Goal: Share content

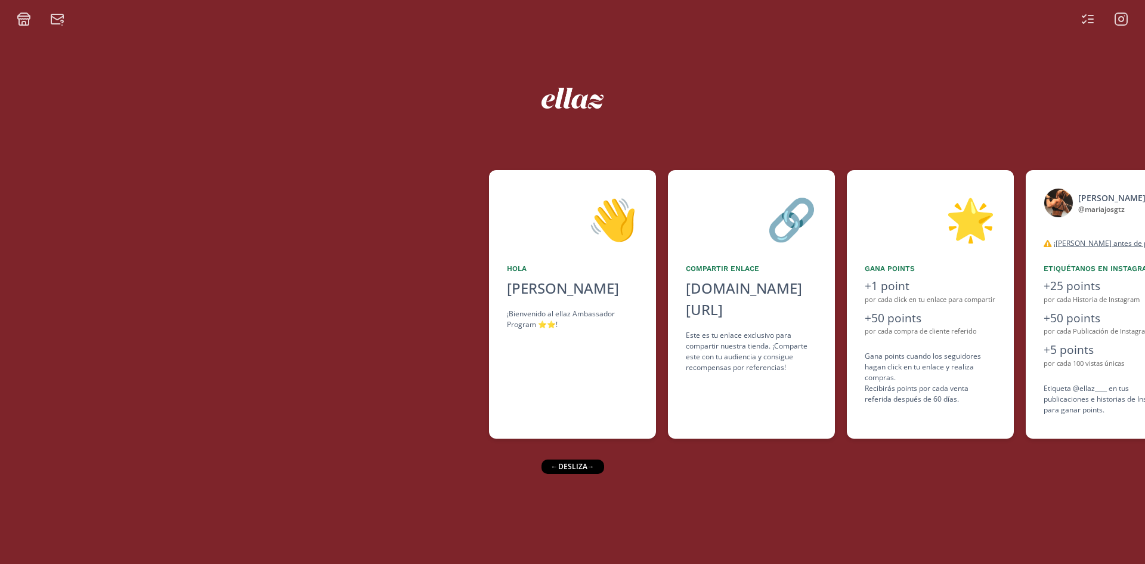
scroll to position [0, 728]
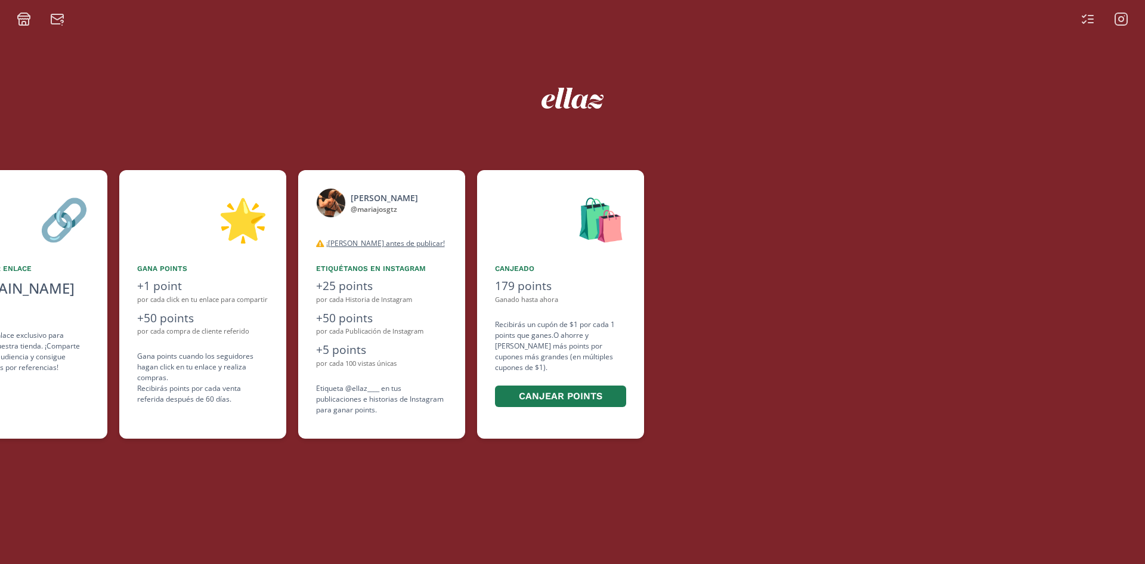
drag, startPoint x: 771, startPoint y: 382, endPoint x: 484, endPoint y: 385, distance: 286.9
click at [484, 385] on div "👋 [PERSON_NAME] ¡Bienvenido al ellaz Ambassador Program ⭐️⭐️! 🔗 Compartir Enlac…" at bounding box center [572, 304] width 1145 height 280
click at [484, 385] on div "🛍️ Canjeado 179 points Ganado hasta ahora Recibirás un cupón de $1 por cada 1 p…" at bounding box center [560, 304] width 167 height 268
drag, startPoint x: 637, startPoint y: 98, endPoint x: 615, endPoint y: 99, distance: 21.5
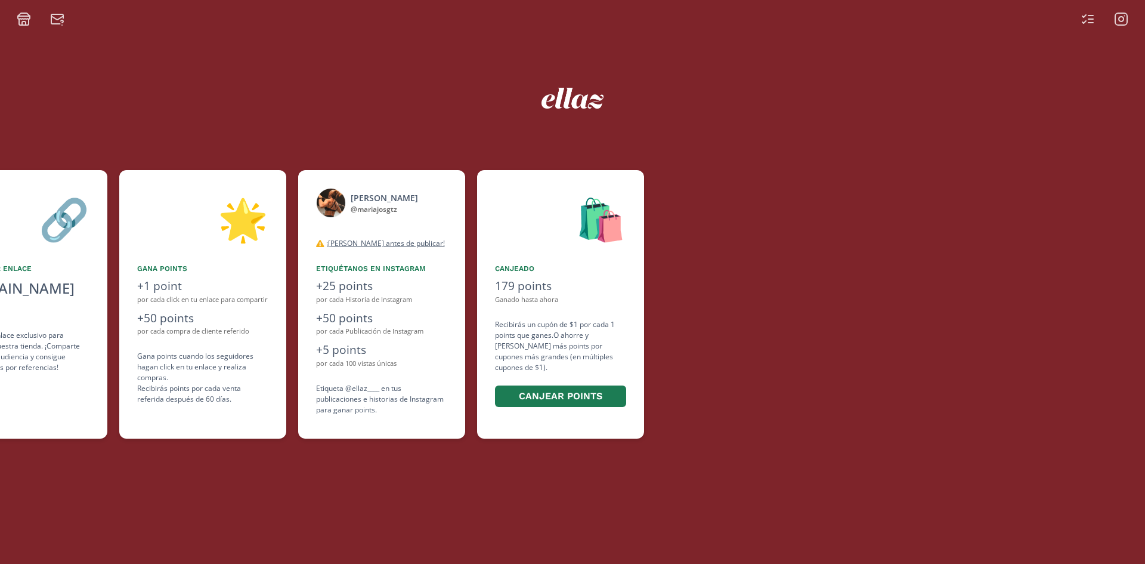
click at [638, 98] on div at bounding box center [573, 95] width 716 height 48
click at [580, 95] on img at bounding box center [573, 98] width 63 height 21
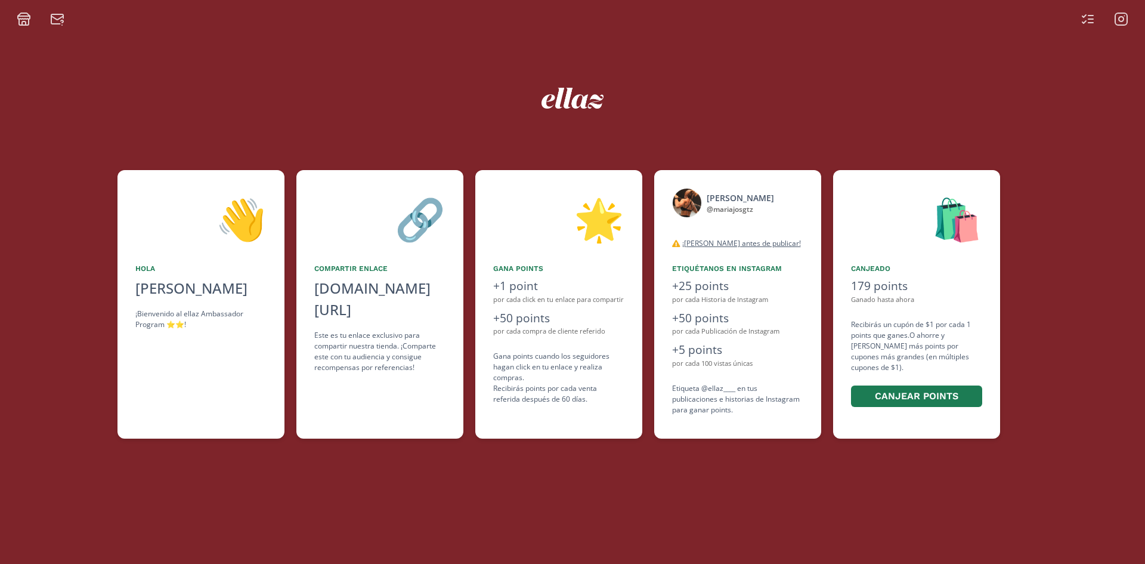
scroll to position [0, 416]
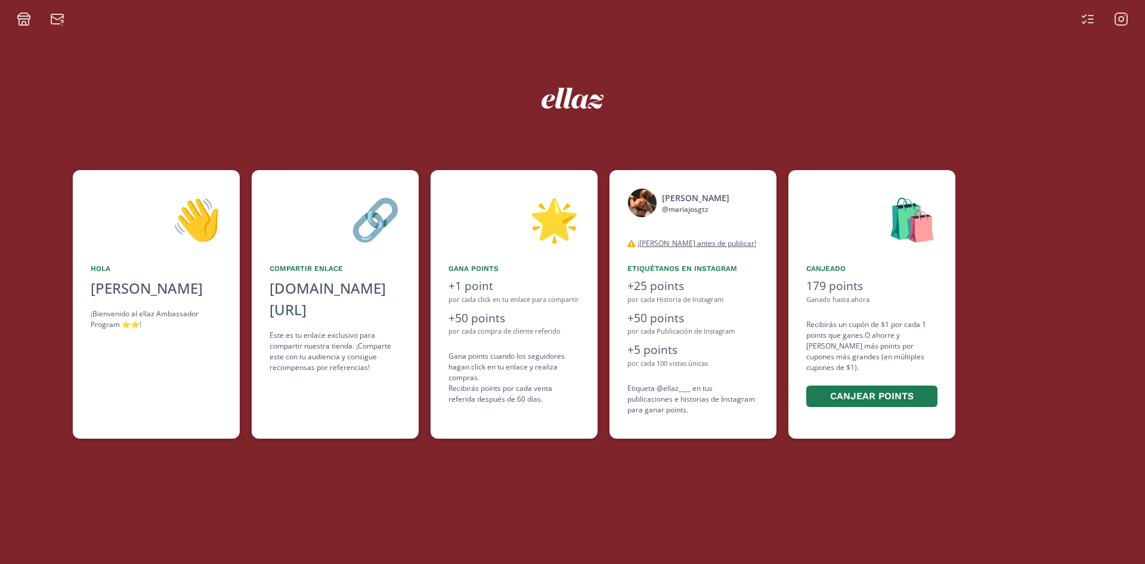
drag, startPoint x: 263, startPoint y: 345, endPoint x: 328, endPoint y: 335, distance: 65.8
click at [328, 335] on div "👋 [PERSON_NAME] ¡Bienvenido al ellaz Ambassador Program ⭐️⭐️! 🔗 Compartir Enlac…" at bounding box center [572, 304] width 1145 height 280
click at [314, 292] on div "[DOMAIN_NAME][URL]" at bounding box center [335, 298] width 131 height 43
copy div "[DOMAIN_NAME][URL]"
click at [1086, 16] on icon at bounding box center [1084, 16] width 4 height 2
